Goal: Task Accomplishment & Management: Use online tool/utility

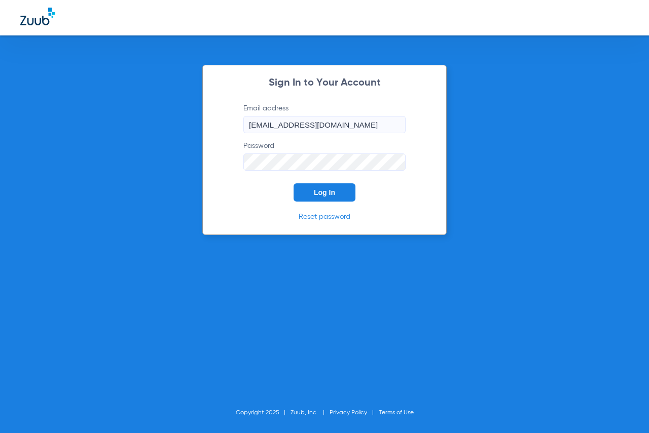
click at [332, 186] on button "Log In" at bounding box center [325, 193] width 62 height 18
type input "[EMAIL_ADDRESS][DOMAIN_NAME]"
click at [321, 193] on span "Log In" at bounding box center [324, 193] width 21 height 8
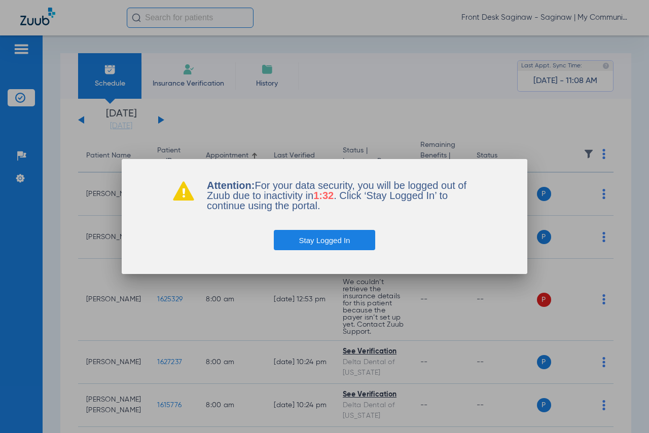
click at [343, 235] on button "Stay Logged In" at bounding box center [325, 240] width 102 height 20
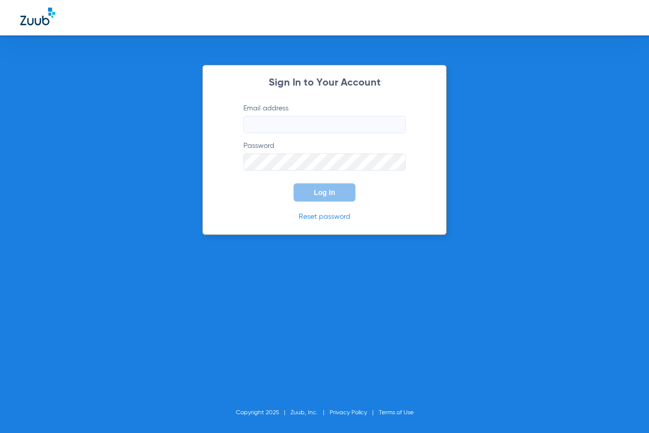
type input "[EMAIL_ADDRESS][DOMAIN_NAME]"
click at [315, 186] on button "Log In" at bounding box center [325, 193] width 62 height 18
